Goal: Navigation & Orientation: Find specific page/section

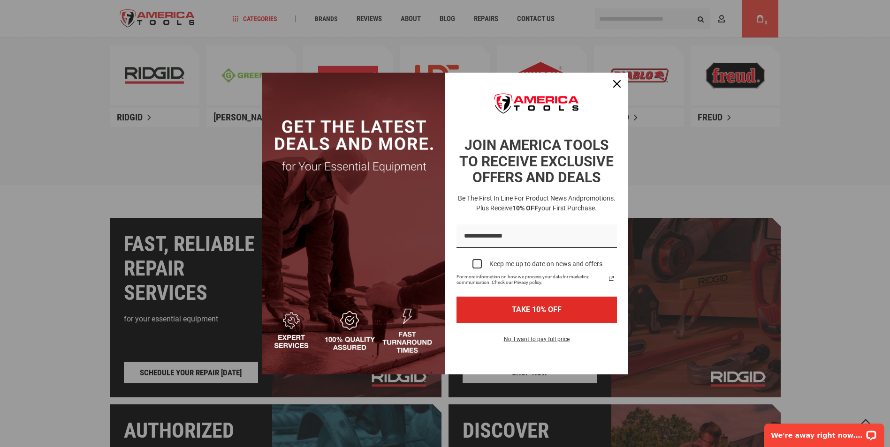
scroll to position [703, 0]
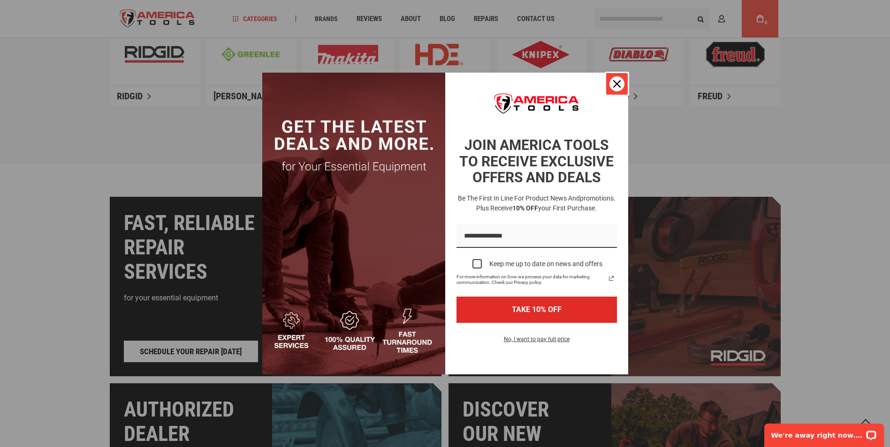
click at [616, 85] on icon "close icon" at bounding box center [617, 84] width 8 height 8
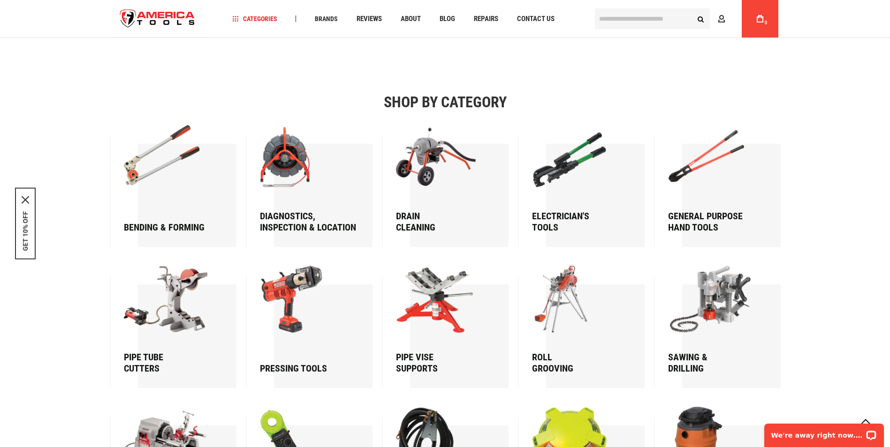
scroll to position [1219, 0]
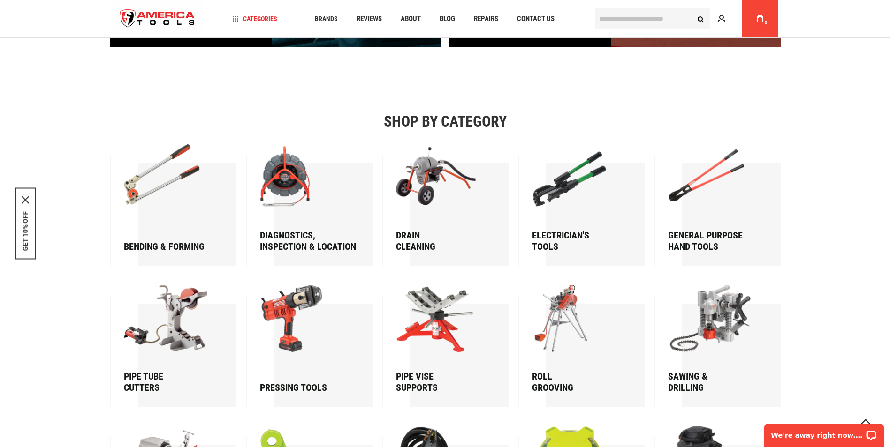
click at [435, 192] on img at bounding box center [441, 177] width 90 height 67
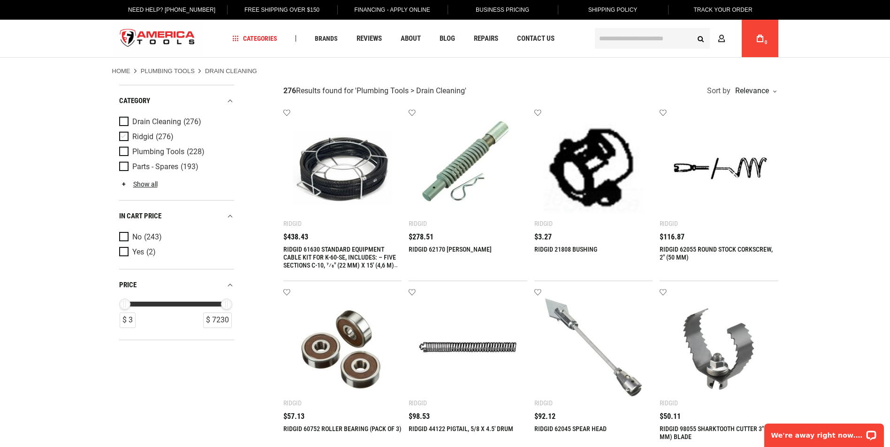
click at [126, 136] on span "Product Filters" at bounding box center [125, 137] width 13 height 10
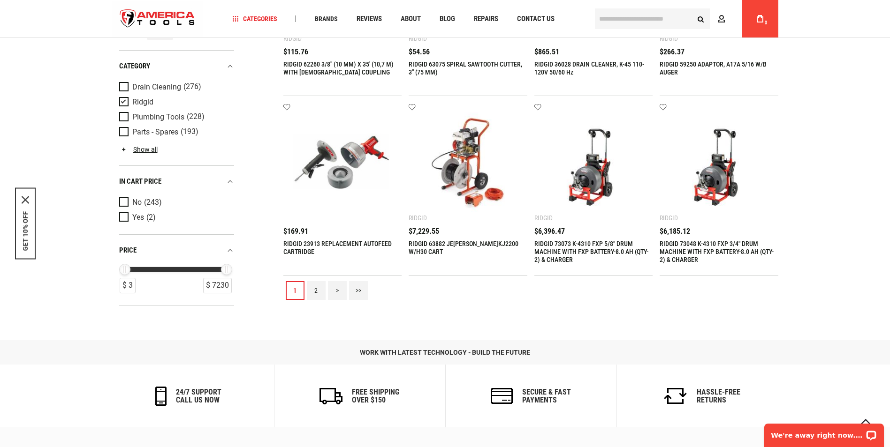
scroll to position [938, 0]
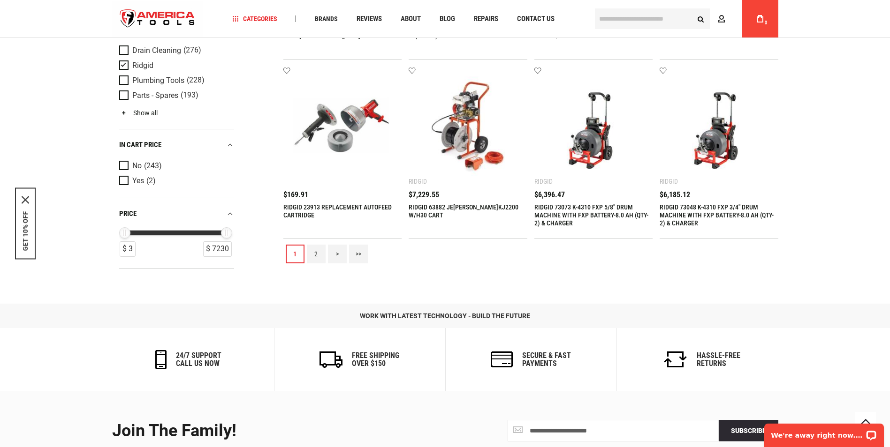
click at [313, 252] on link "2" at bounding box center [316, 254] width 19 height 19
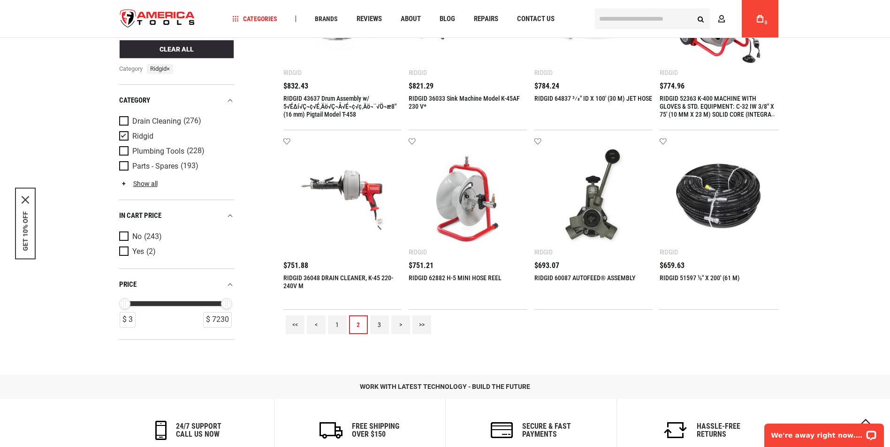
scroll to position [891, 0]
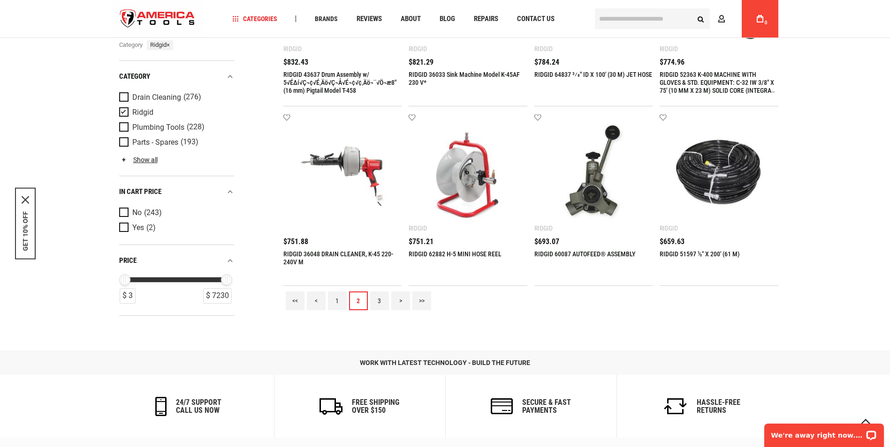
click at [376, 298] on link "3" at bounding box center [379, 301] width 19 height 19
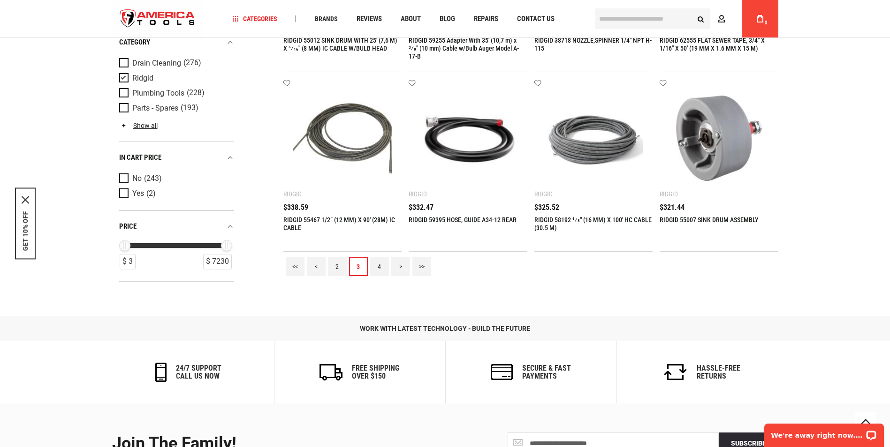
scroll to position [938, 0]
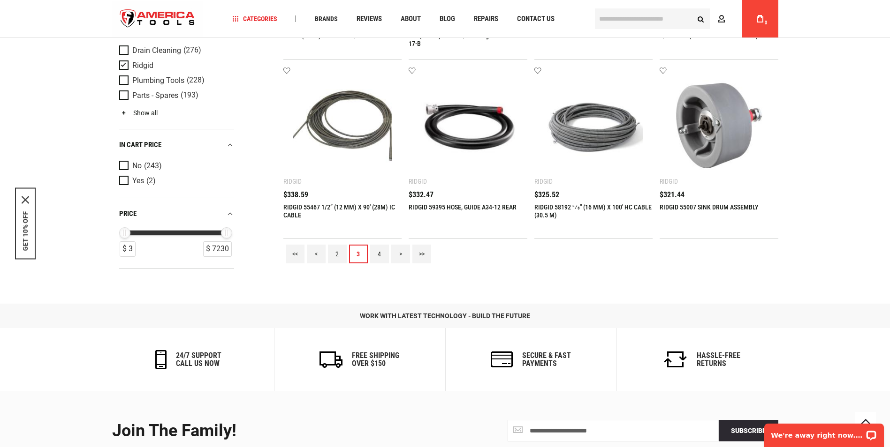
click at [375, 254] on link "4" at bounding box center [379, 254] width 19 height 19
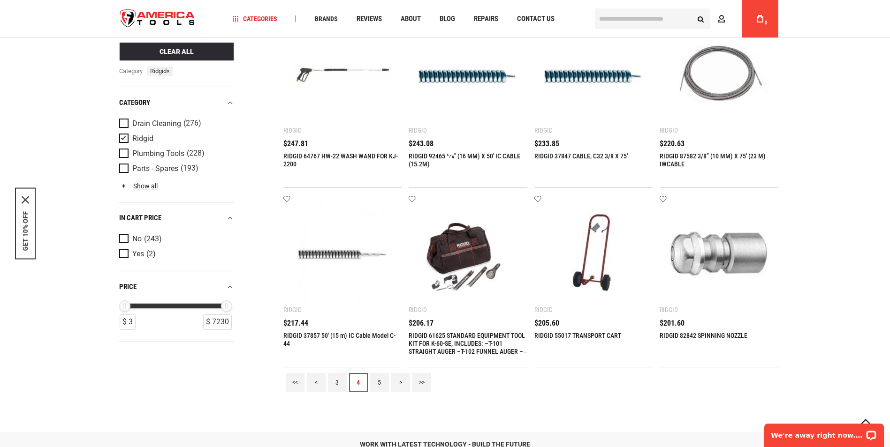
scroll to position [844, 0]
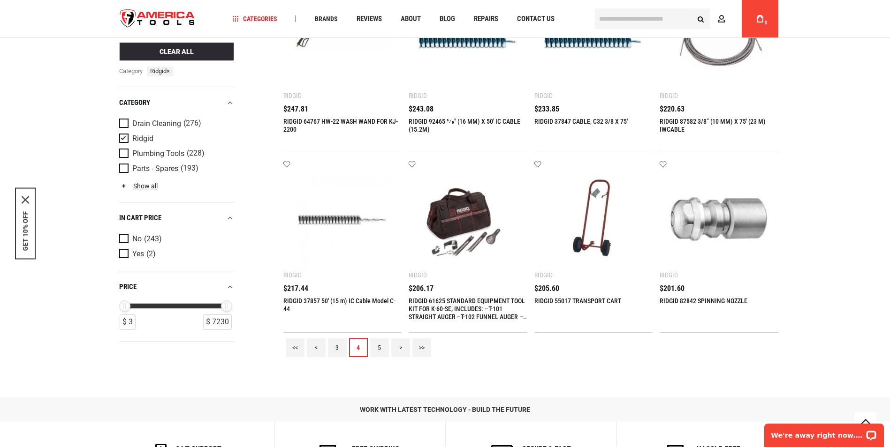
click at [382, 345] on link "5" at bounding box center [379, 348] width 19 height 19
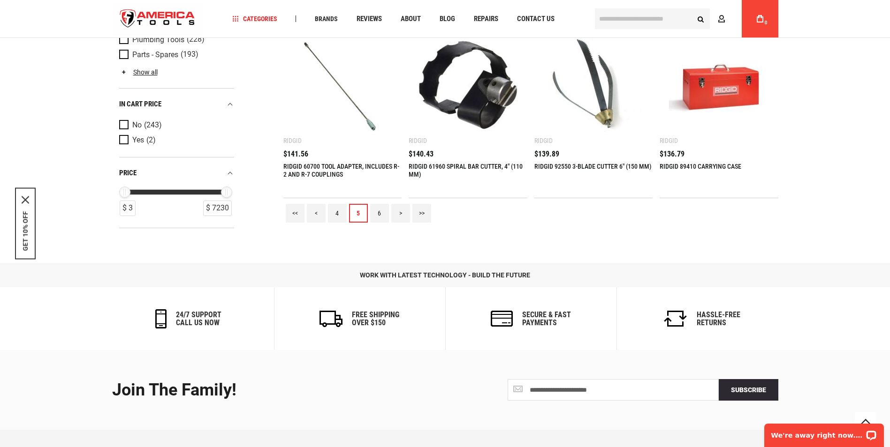
scroll to position [985, 0]
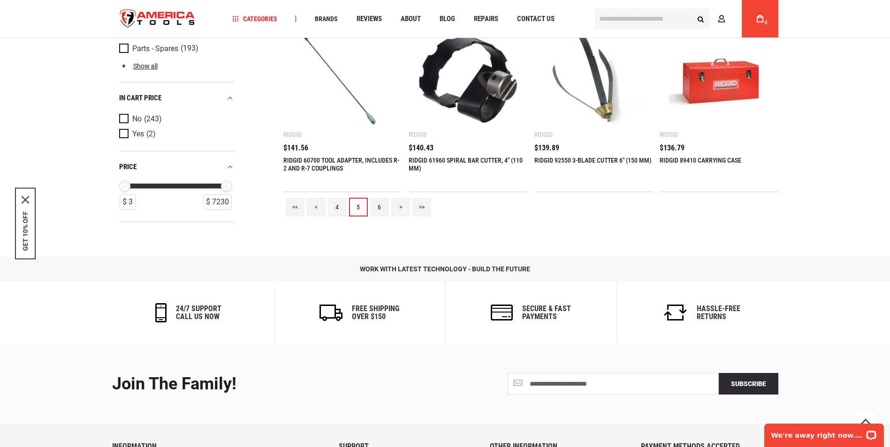
click at [377, 205] on link "6" at bounding box center [379, 207] width 19 height 19
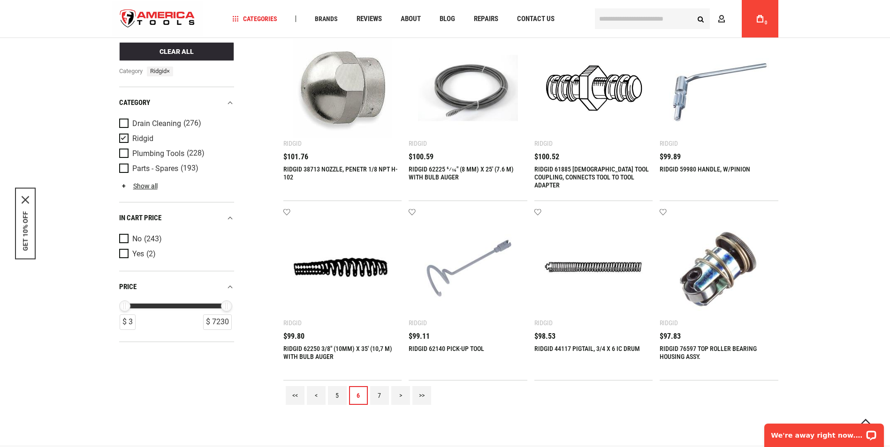
scroll to position [844, 0]
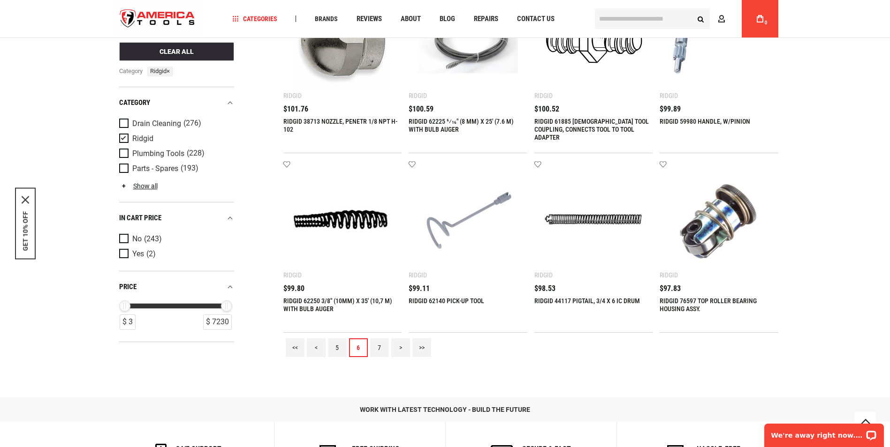
click at [384, 352] on link "7" at bounding box center [379, 348] width 19 height 19
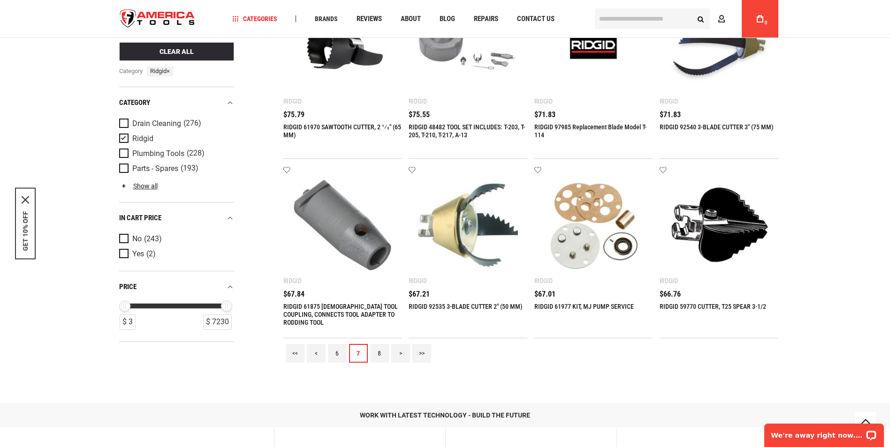
scroll to position [891, 0]
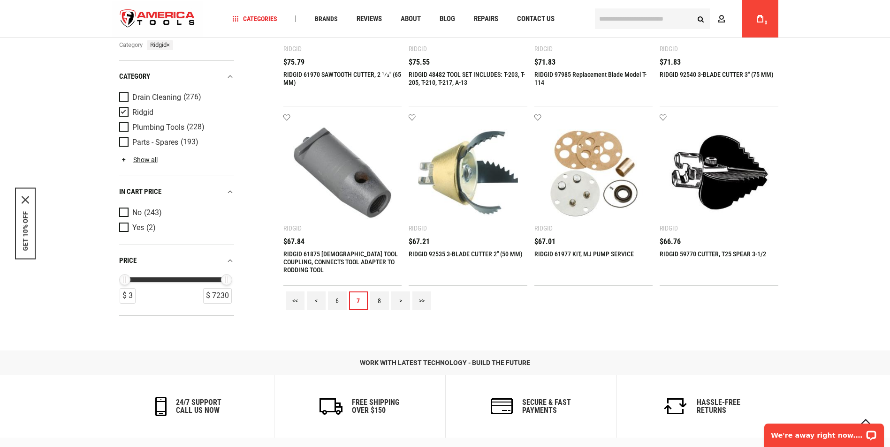
click at [377, 297] on link "8" at bounding box center [379, 301] width 19 height 19
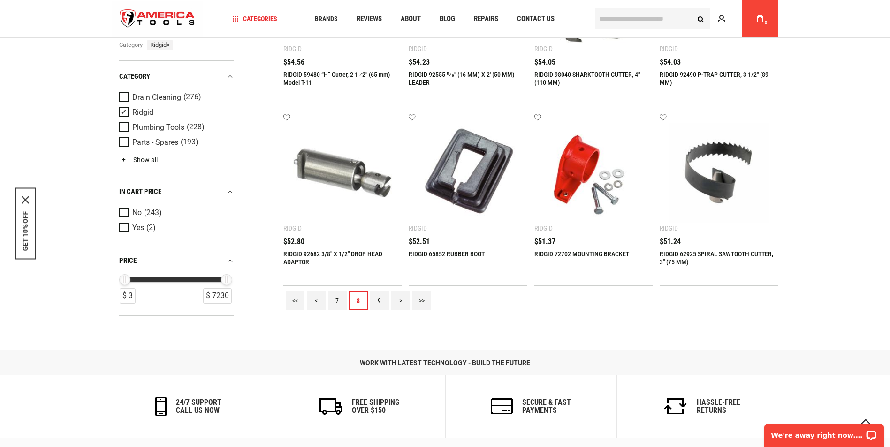
click at [375, 301] on link "9" at bounding box center [379, 301] width 19 height 19
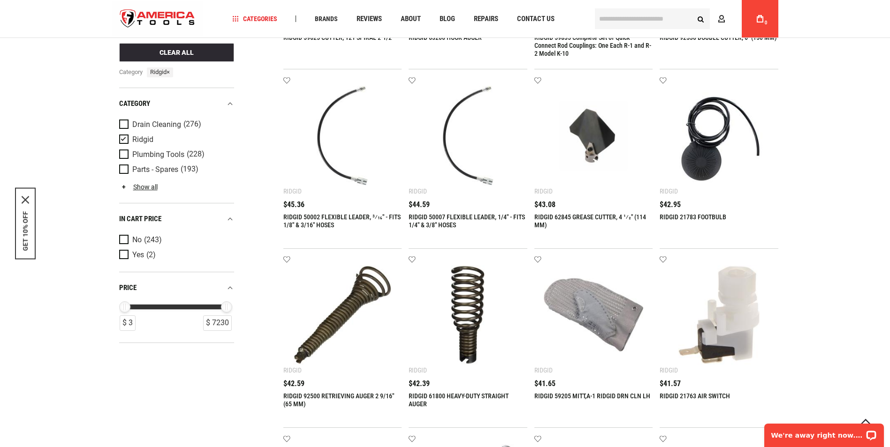
scroll to position [234, 0]
